Goal: Navigation & Orientation: Find specific page/section

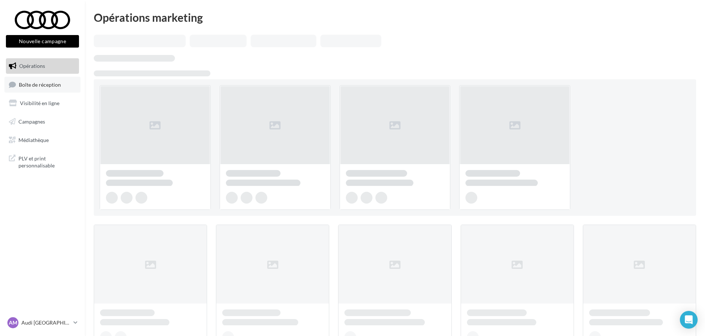
click at [59, 85] on span "Boîte de réception" at bounding box center [40, 84] width 42 height 6
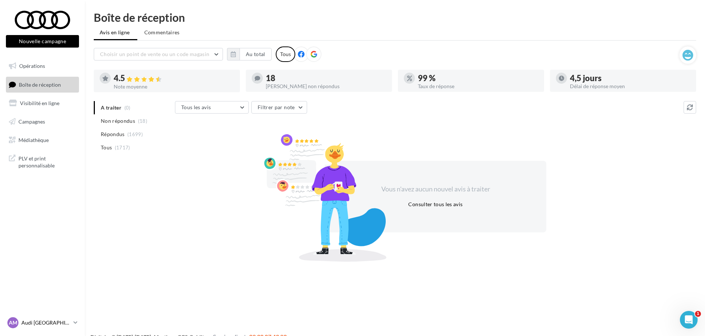
click at [70, 321] on p "Audi [GEOGRAPHIC_DATA]" at bounding box center [45, 322] width 49 height 7
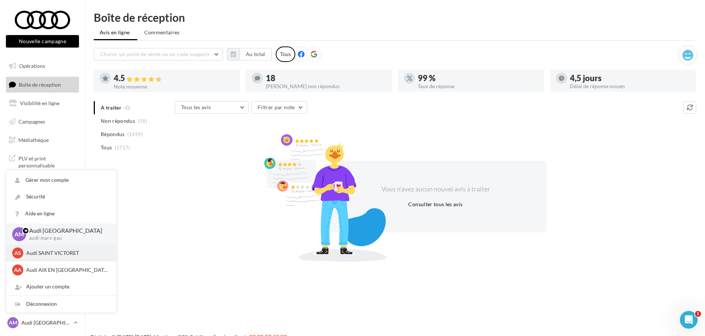
click at [54, 260] on div "AS Audi SAINT VICTORET audi-sain-gau" at bounding box center [61, 253] width 110 height 17
click at [58, 251] on p "Audi SAINT VICTORET" at bounding box center [66, 253] width 81 height 7
